Goal: Register for event/course

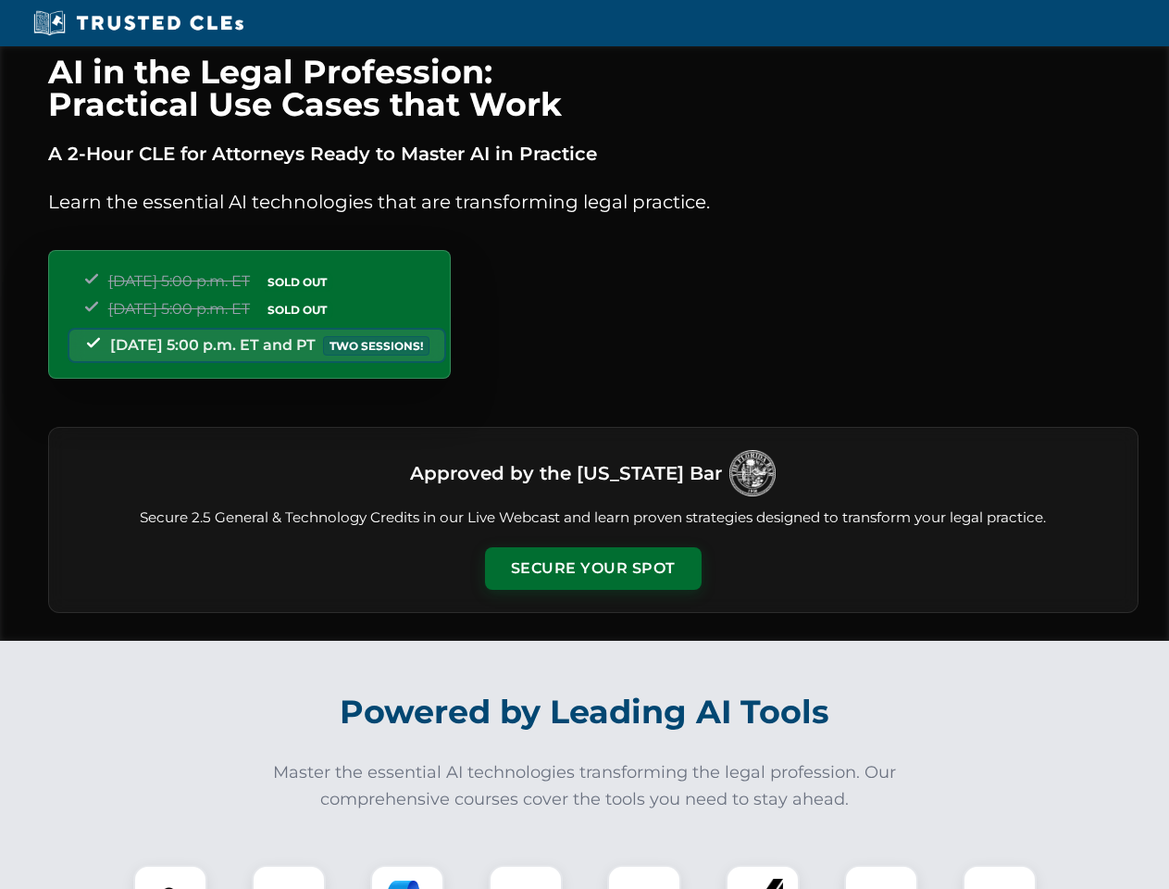
click at [593, 569] on button "Secure Your Spot" at bounding box center [593, 568] width 217 height 43
click at [170, 877] on img at bounding box center [171, 902] width 54 height 54
click at [289, 877] on div at bounding box center [289, 902] width 74 height 74
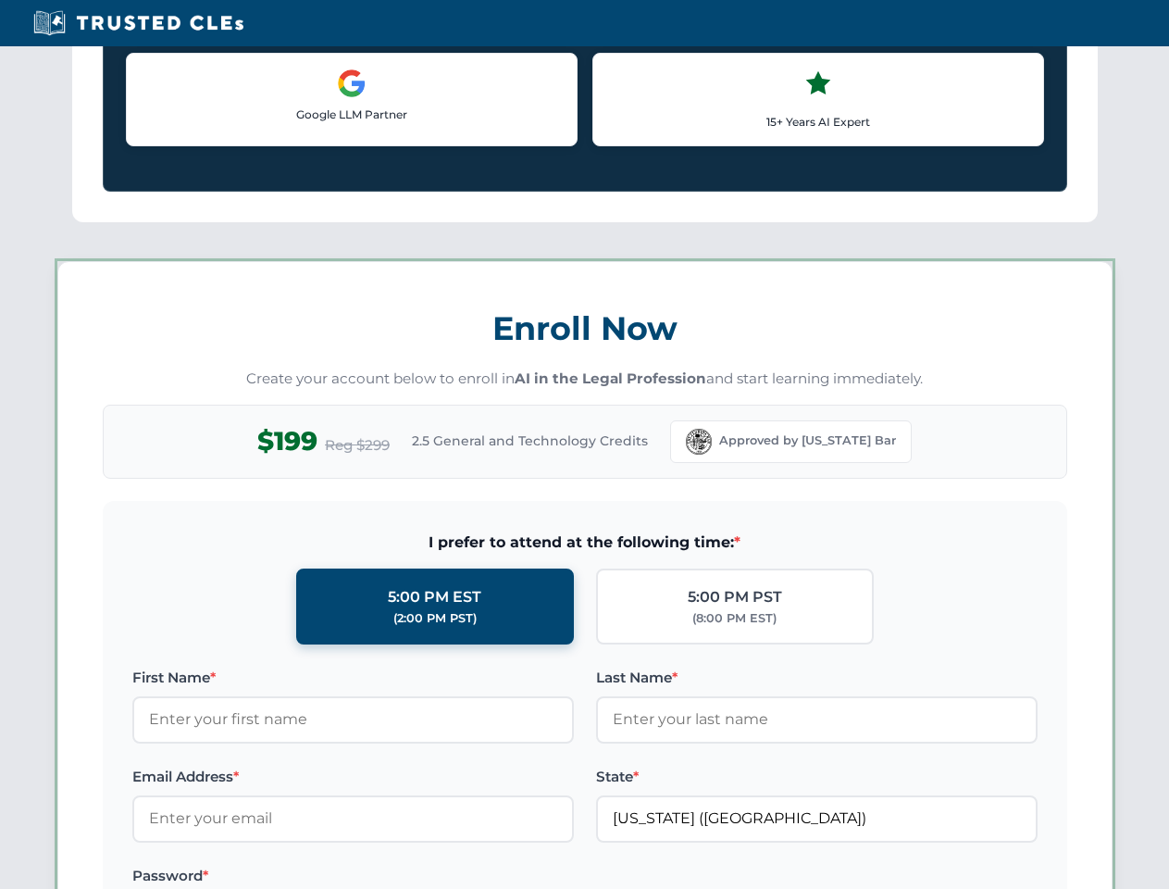
click at [526, 877] on label "Password *" at bounding box center [353, 876] width 442 height 22
